Goal: Task Accomplishment & Management: Use online tool/utility

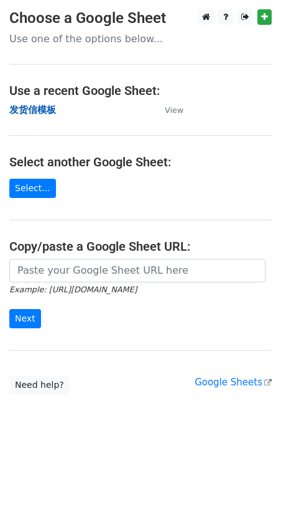
click at [44, 112] on strong "发货信模板" at bounding box center [32, 109] width 47 height 11
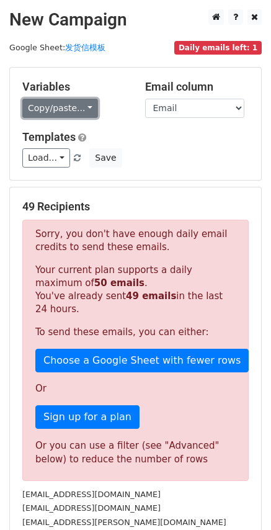
click at [25, 109] on link "Copy/paste..." at bounding box center [60, 108] width 76 height 19
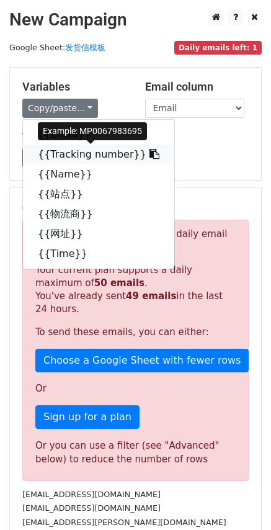
click at [65, 154] on link "{{Tracking number}}" at bounding box center [99, 155] width 152 height 20
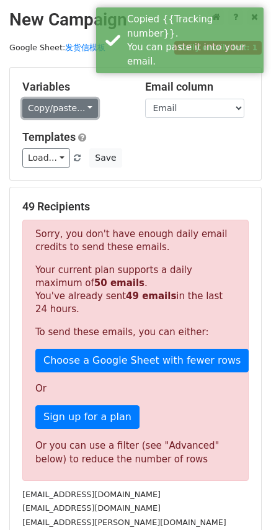
click at [63, 102] on link "Copy/paste..." at bounding box center [60, 108] width 76 height 19
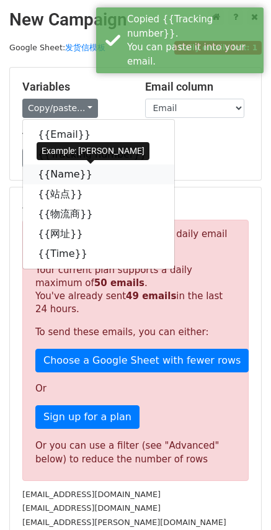
drag, startPoint x: 70, startPoint y: 179, endPoint x: 31, endPoint y: 176, distance: 38.7
click at [69, 179] on link "{{Name}}" at bounding box center [99, 175] width 152 height 20
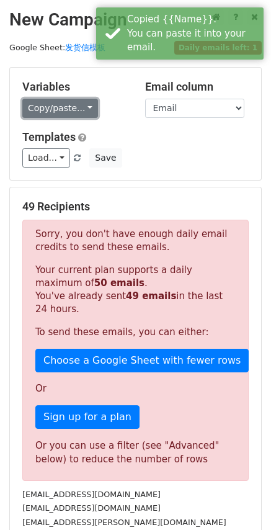
click at [62, 109] on link "Copy/paste..." at bounding box center [60, 108] width 76 height 19
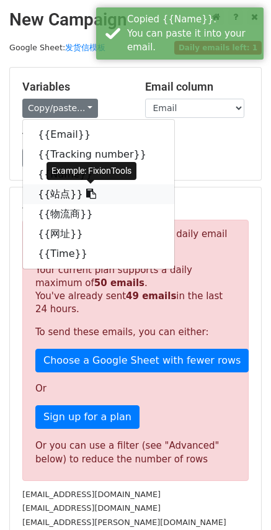
click at [53, 190] on link "{{站点}}" at bounding box center [99, 194] width 152 height 20
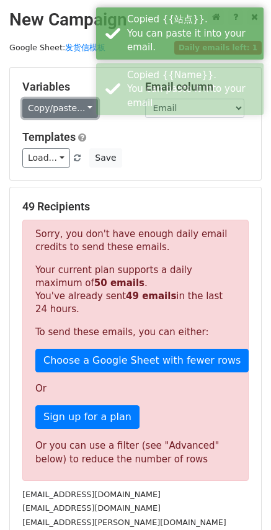
click at [39, 111] on link "Copy/paste..." at bounding box center [60, 108] width 76 height 19
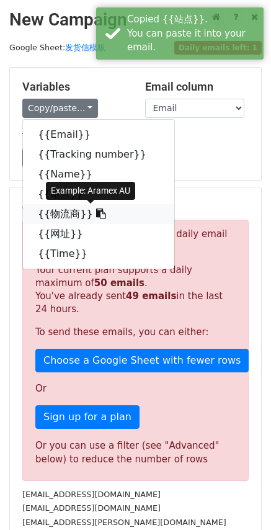
click at [57, 220] on link "{{物流商}}" at bounding box center [99, 214] width 152 height 20
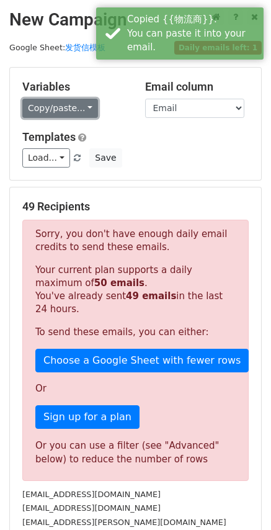
click at [47, 107] on link "Copy/paste..." at bounding box center [60, 108] width 76 height 19
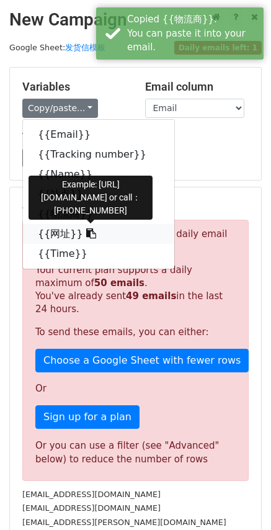
click at [61, 232] on link "{{网址}}" at bounding box center [99, 234] width 152 height 20
